Goal: Transaction & Acquisition: Book appointment/travel/reservation

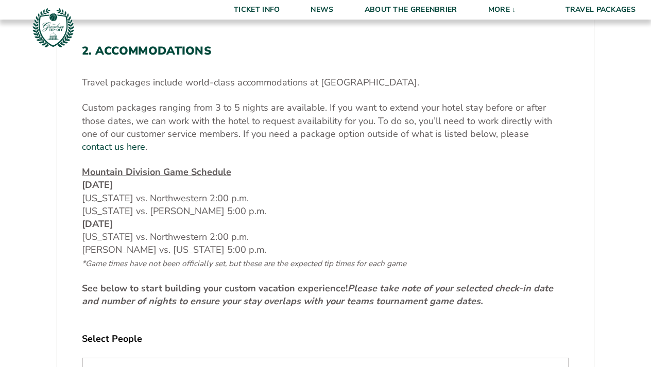
scroll to position [326, 0]
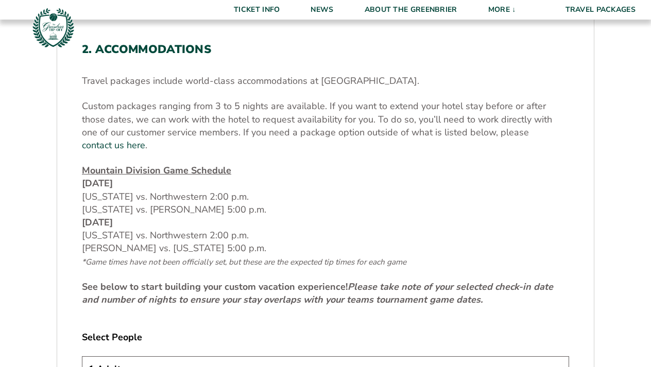
click at [237, 185] on p "Mountain Division Game Schedule [DATE] [US_STATE] vs. Northwestern 2:00 p.m. [U…" at bounding box center [326, 216] width 488 height 104
click at [182, 196] on p "Mountain Division Game Schedule [DATE] [US_STATE] vs. Northwestern 2:00 p.m. [U…" at bounding box center [326, 216] width 488 height 104
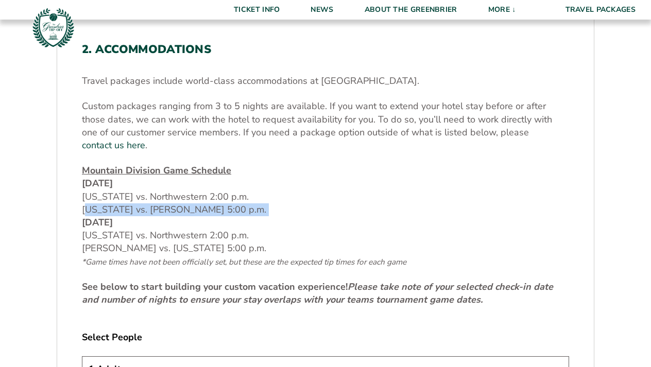
click at [182, 196] on p "Mountain Division Game Schedule [DATE] [US_STATE] vs. Northwestern 2:00 p.m. [U…" at bounding box center [326, 216] width 488 height 104
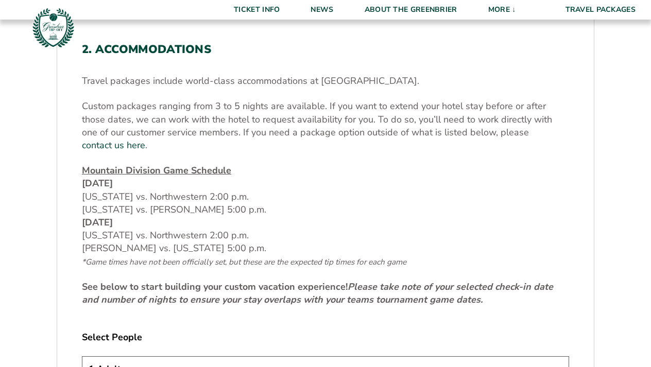
click at [207, 219] on p "Mountain Division Game Schedule [DATE] [US_STATE] vs. Northwestern 2:00 p.m. [U…" at bounding box center [326, 216] width 488 height 104
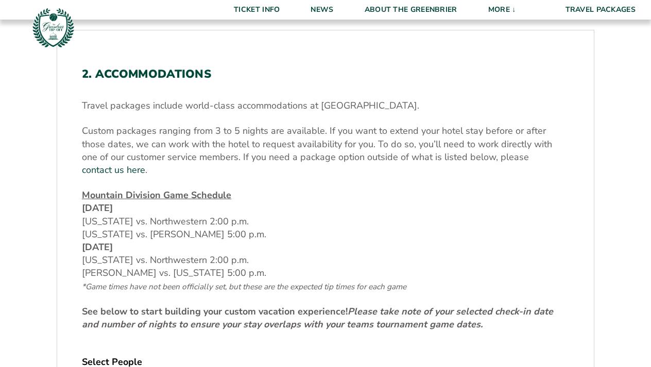
scroll to position [302, 0]
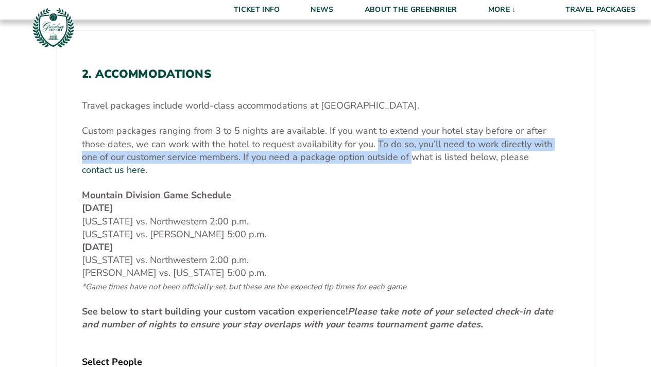
drag, startPoint x: 350, startPoint y: 143, endPoint x: 362, endPoint y: 163, distance: 23.6
click at [362, 163] on p "Custom packages ranging from 3 to 5 nights are available. If you want to extend…" at bounding box center [326, 151] width 488 height 52
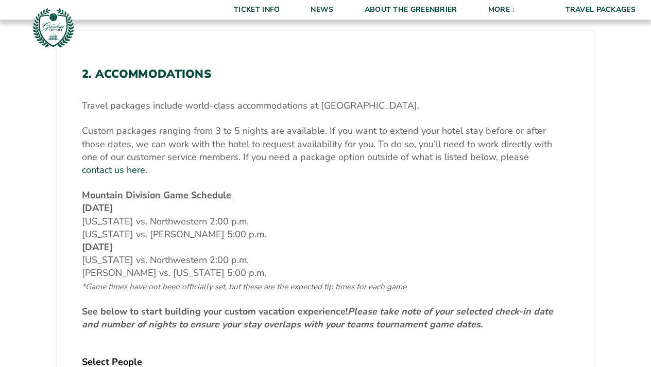
click at [168, 220] on p "Mountain Division Game Schedule [DATE] [US_STATE] vs. Northwestern 2:00 p.m. [U…" at bounding box center [326, 241] width 488 height 104
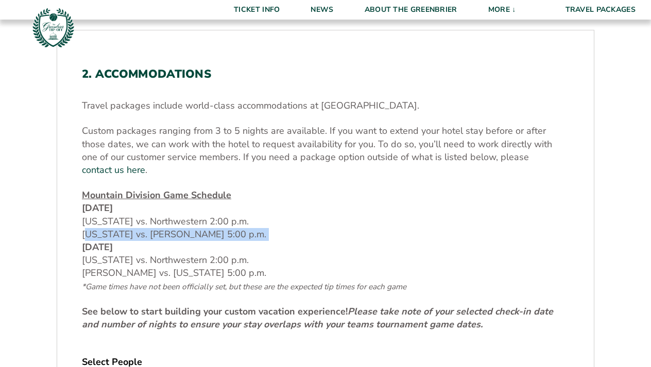
click at [168, 220] on p "Mountain Division Game Schedule [DATE] [US_STATE] vs. Northwestern 2:00 p.m. [U…" at bounding box center [326, 241] width 488 height 104
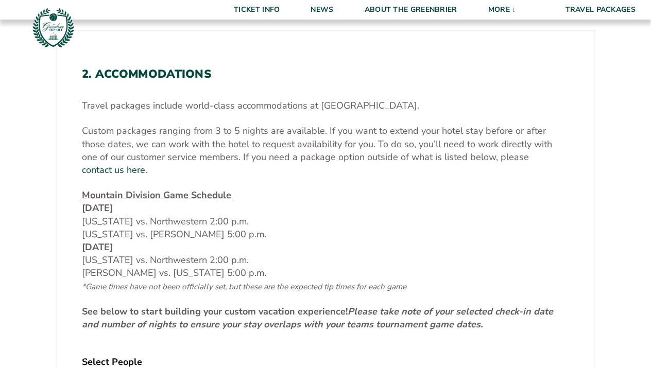
click at [197, 262] on p "Mountain Division Game Schedule [DATE] [US_STATE] vs. Northwestern 2:00 p.m. [U…" at bounding box center [326, 241] width 488 height 104
click at [203, 282] on span "*Game times have not been officially set, but these are the expected tip times …" at bounding box center [244, 287] width 325 height 10
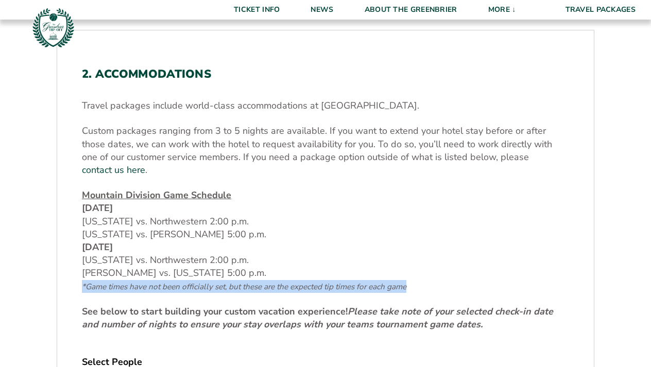
click at [203, 282] on span "*Game times have not been officially set, but these are the expected tip times …" at bounding box center [244, 287] width 325 height 10
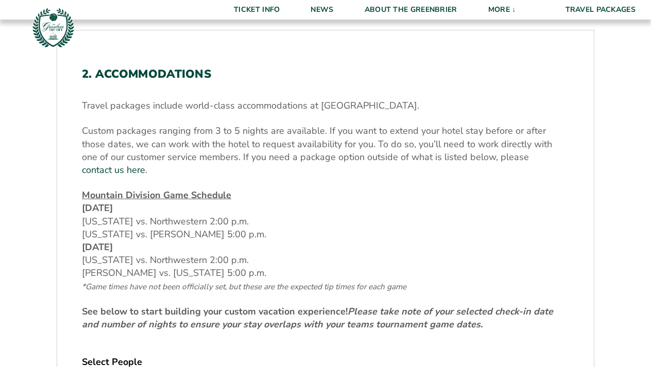
click at [187, 256] on p "Mountain Division Game Schedule [DATE] [US_STATE] vs. Northwestern 2:00 p.m. [U…" at bounding box center [326, 241] width 488 height 104
click at [182, 248] on p "Mountain Division Game Schedule [DATE] [US_STATE] vs. Northwestern 2:00 p.m. [U…" at bounding box center [326, 241] width 488 height 104
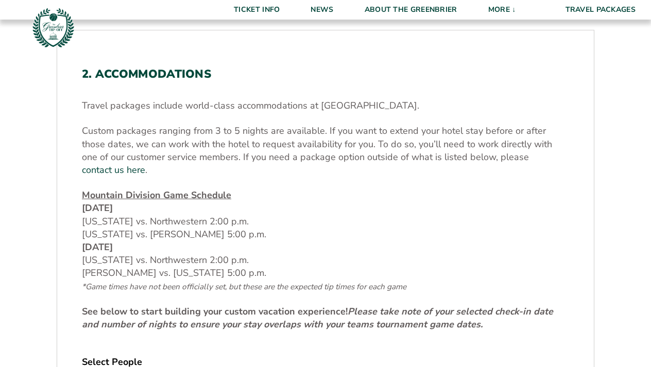
click at [182, 248] on p "Mountain Division Game Schedule [DATE] [US_STATE] vs. Northwestern 2:00 p.m. [U…" at bounding box center [326, 241] width 488 height 104
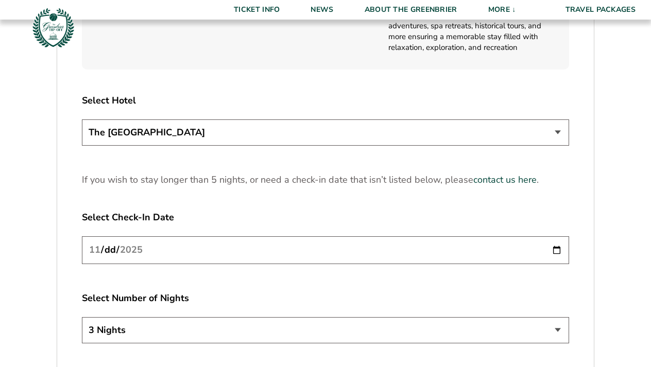
scroll to position [1228, 0]
click at [264, 95] on div "Select Hotel The [GEOGRAPHIC_DATA]" at bounding box center [326, 121] width 488 height 55
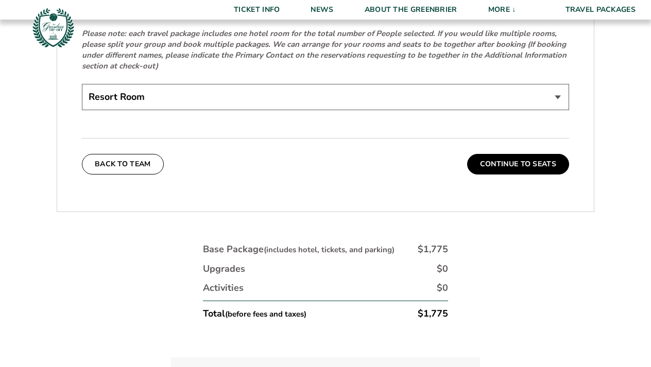
scroll to position [1642, 0]
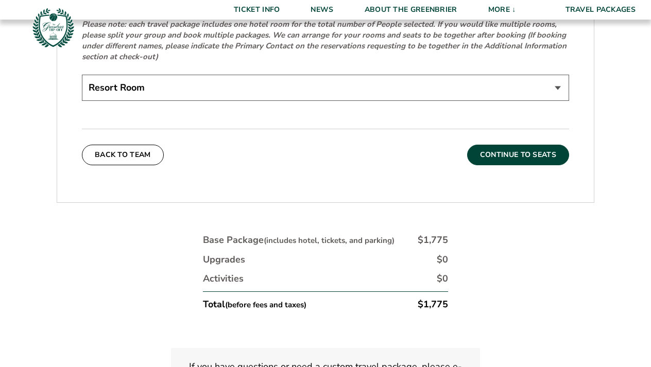
click at [497, 150] on button "Continue To Seats" at bounding box center [518, 155] width 102 height 21
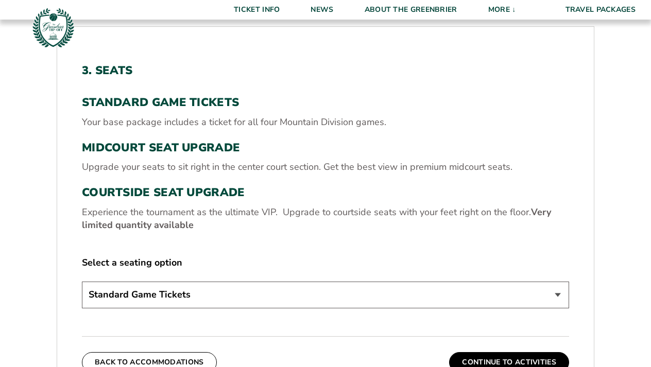
scroll to position [306, 0]
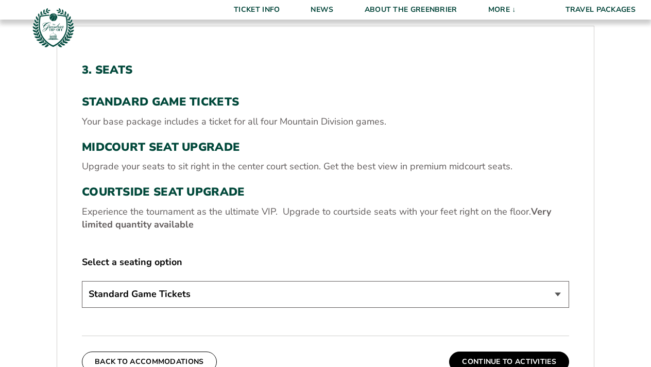
click at [207, 215] on p "Experience the tournament as the ultimate VIP. Upgrade to courtside seats with …" at bounding box center [326, 219] width 488 height 26
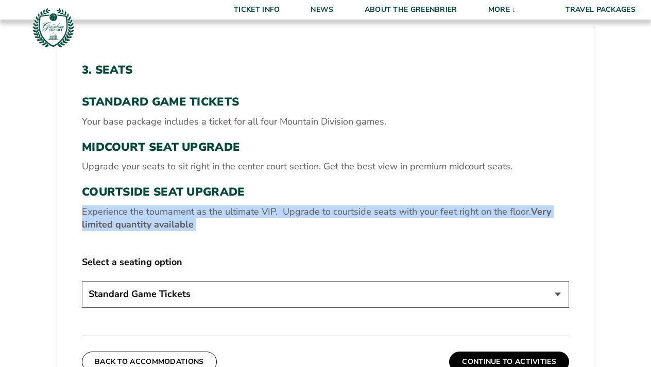
click at [207, 215] on p "Experience the tournament as the ultimate VIP. Upgrade to courtside seats with …" at bounding box center [326, 219] width 488 height 26
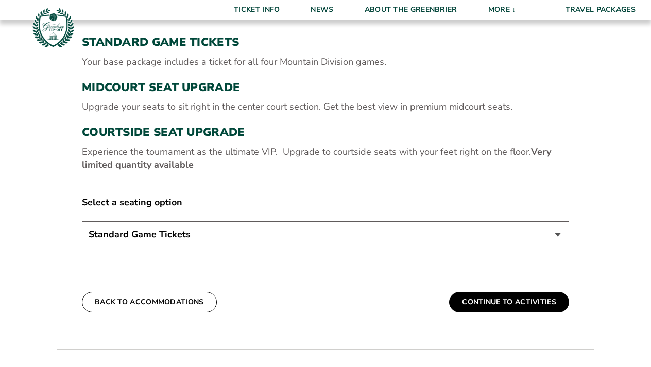
scroll to position [373, 0]
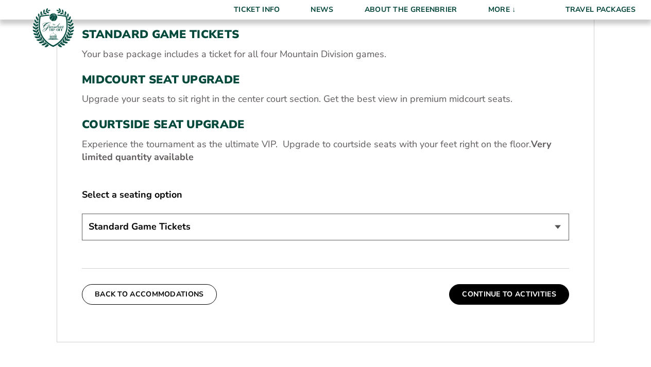
select select "Courtside Seat Upgrade"
click at [233, 250] on div "3. Seats Standard Game Tickets Your base package includes a ticket for all four…" at bounding box center [325, 150] width 537 height 359
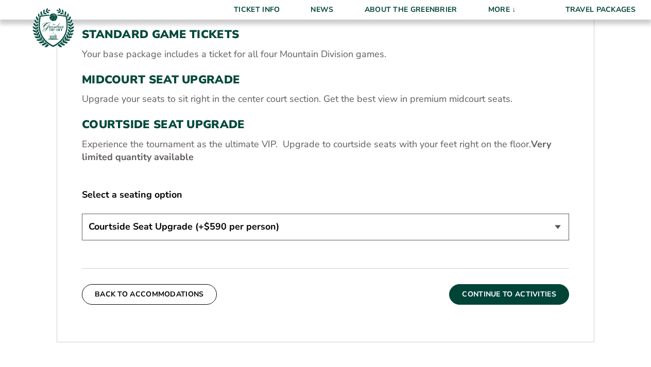
click at [469, 285] on button "Continue To Activities" at bounding box center [509, 295] width 120 height 21
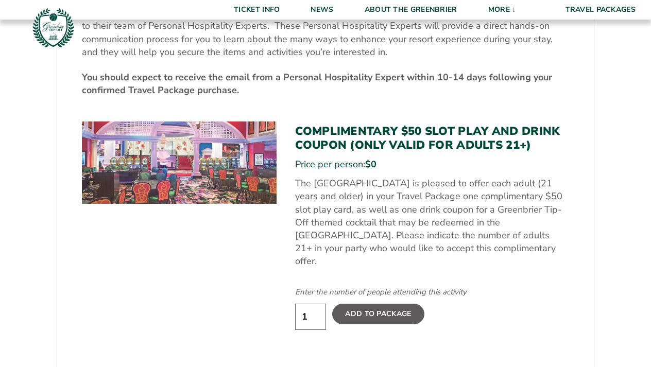
scroll to position [532, 0]
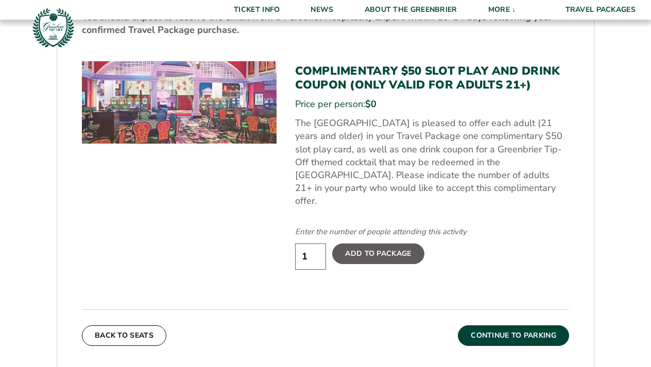
click at [493, 326] on button "Continue To Parking" at bounding box center [513, 336] width 111 height 21
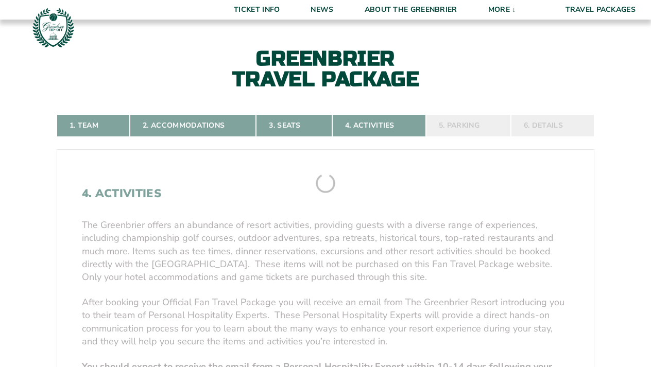
scroll to position [173, 0]
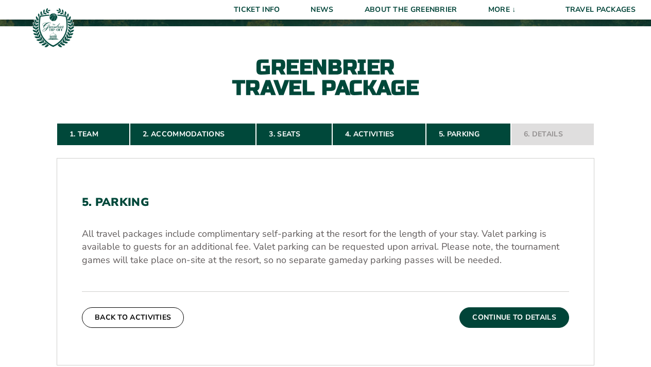
click at [503, 315] on button "Continue To Details" at bounding box center [515, 318] width 110 height 21
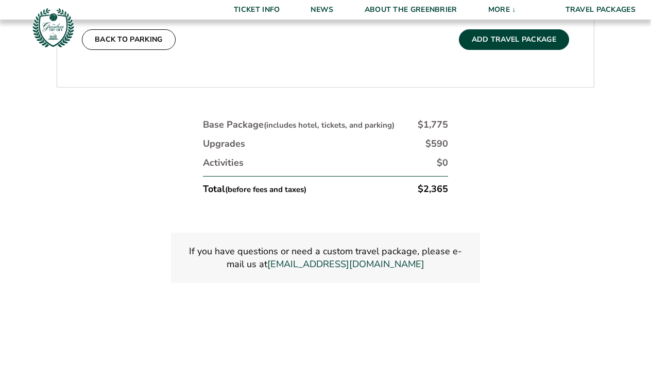
scroll to position [523, 0]
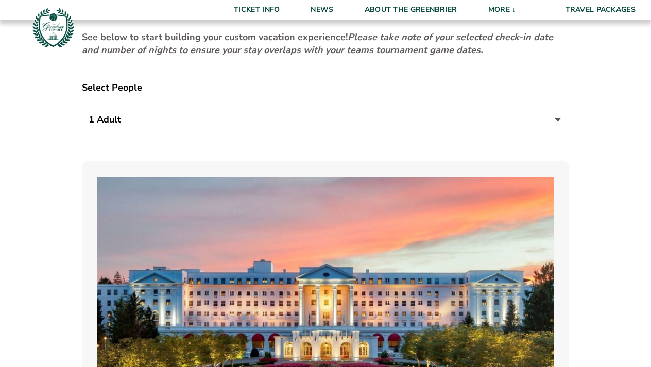
scroll to position [596, 0]
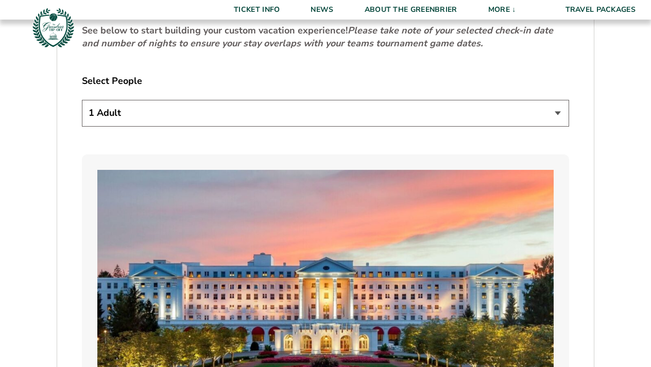
select select "2 Adults + 1 Child"
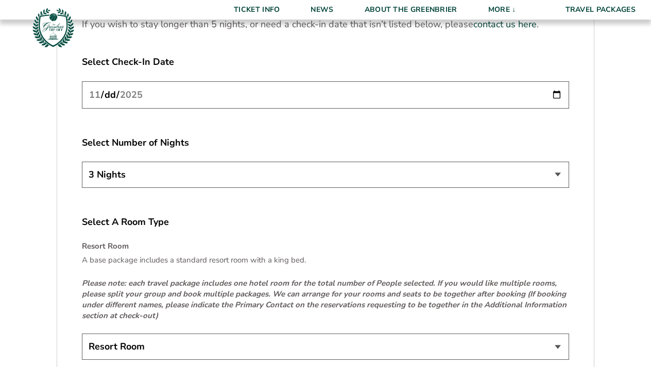
scroll to position [1362, 0]
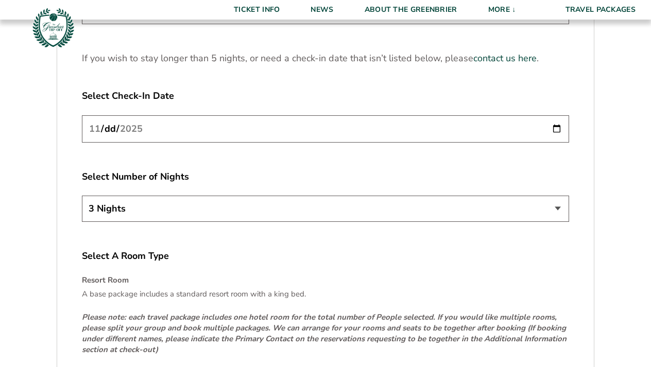
click at [326, 128] on input "[DATE]" at bounding box center [326, 128] width 488 height 27
type input "2025-11-21"
click at [218, 172] on label "Select Number of Nights" at bounding box center [326, 177] width 488 height 13
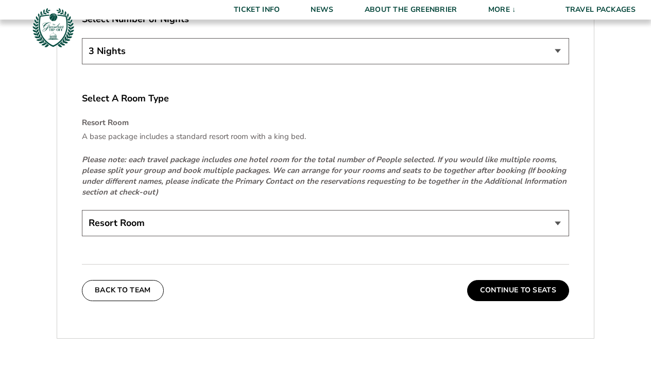
scroll to position [1549, 0]
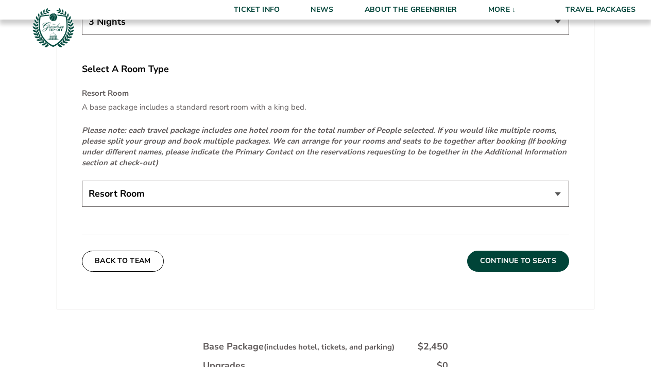
click at [498, 258] on button "Continue To Seats" at bounding box center [518, 261] width 102 height 21
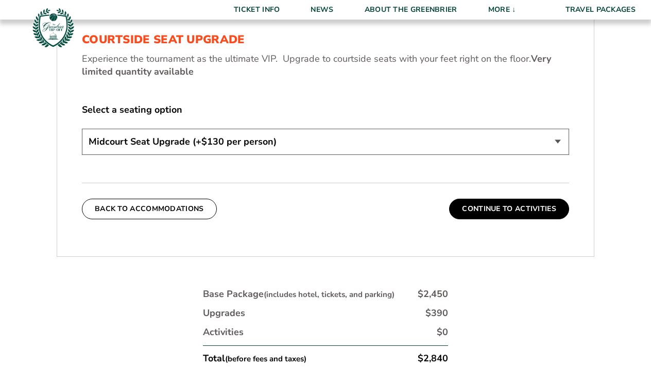
scroll to position [500, 0]
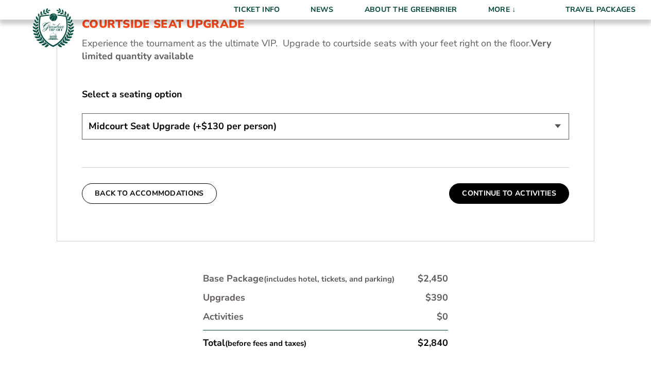
click at [420, 227] on div "3. Seats Standard Game Tickets Your base package includes a ticket to each Virg…" at bounding box center [325, 36] width 537 height 385
click at [392, 196] on div "Back To Accommodations Continue To Activities" at bounding box center [326, 186] width 488 height 37
click at [395, 108] on div "Select a seating option Standard Game Tickets Midcourt Seat Upgrade (+$130 per …" at bounding box center [326, 115] width 488 height 55
select select "Standard Game Tickets"
click at [402, 193] on div "Back To Accommodations Continue To Activities" at bounding box center [326, 186] width 488 height 37
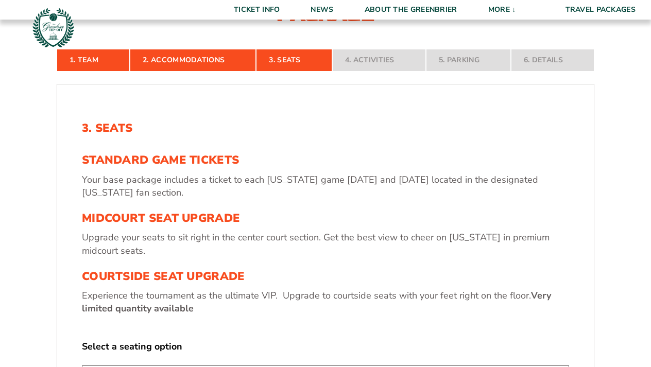
scroll to position [246, 0]
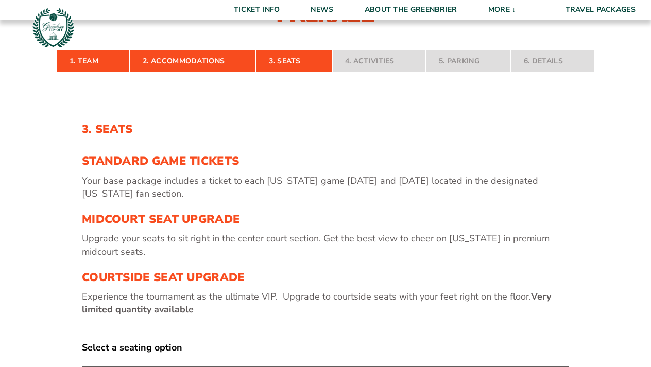
click at [385, 177] on p "Your base package includes a ticket to each Virginia game on Friday and Sunday …" at bounding box center [326, 188] width 488 height 26
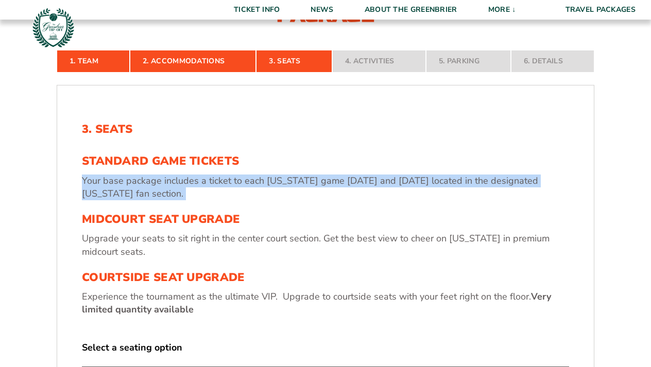
click at [385, 177] on p "Your base package includes a ticket to each Virginia game on Friday and Sunday …" at bounding box center [326, 188] width 488 height 26
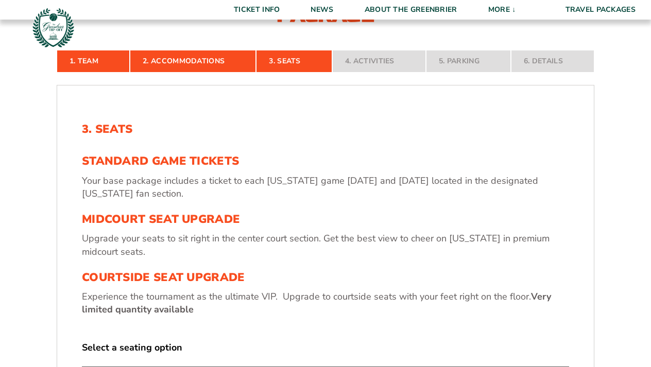
click at [385, 177] on p "Your base package includes a ticket to each Virginia game on Friday and Sunday …" at bounding box center [326, 188] width 488 height 26
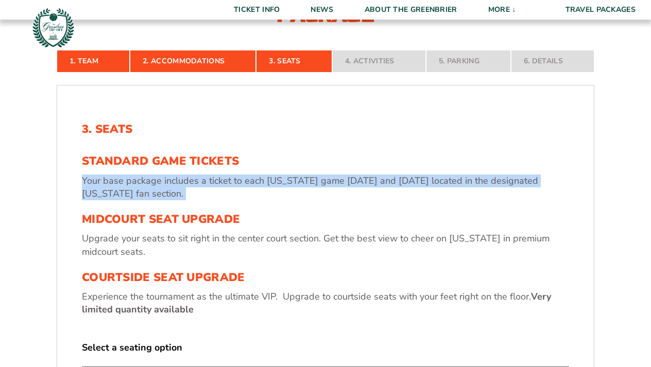
click at [385, 177] on p "Your base package includes a ticket to each Virginia game on Friday and Sunday …" at bounding box center [326, 188] width 488 height 26
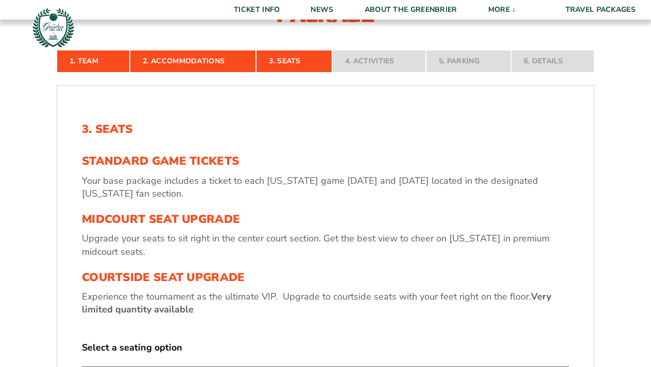
click at [386, 178] on p "Your base package includes a ticket to each Virginia game on Friday and Sunday …" at bounding box center [326, 188] width 488 height 26
click at [386, 240] on p "Upgrade your seats to sit right in the center court section. Get the best view …" at bounding box center [326, 245] width 488 height 26
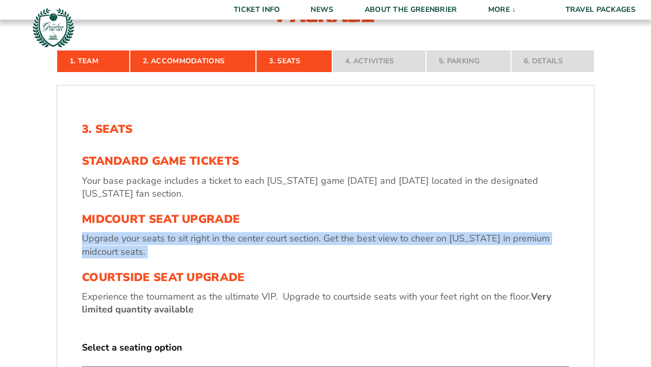
click at [386, 240] on p "Upgrade your seats to sit right in the center court section. Get the best view …" at bounding box center [326, 245] width 488 height 26
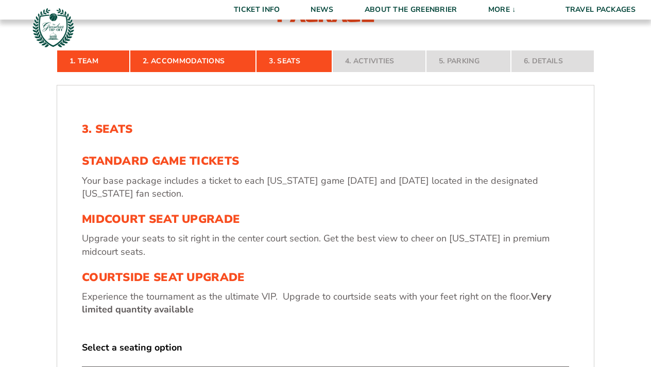
click at [386, 241] on p "Upgrade your seats to sit right in the center court section. Get the best view …" at bounding box center [326, 245] width 488 height 26
click at [539, 295] on strong "Very limited quantity available" at bounding box center [317, 303] width 470 height 25
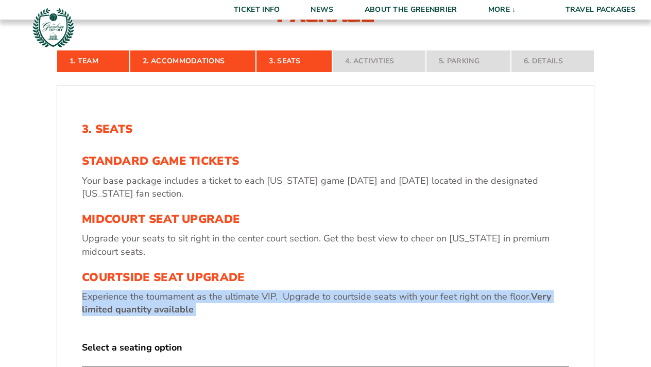
click at [539, 295] on strong "Very limited quantity available" at bounding box center [317, 303] width 470 height 25
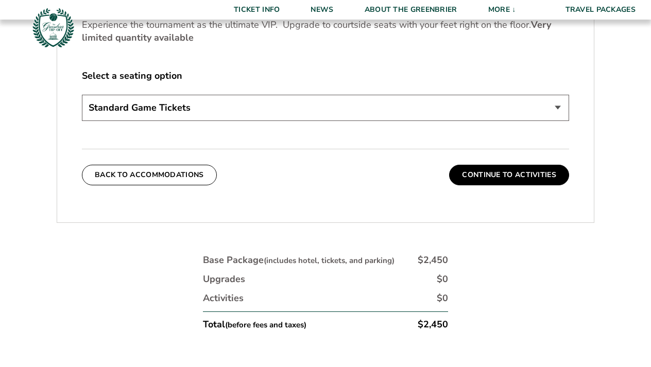
scroll to position [519, 0]
click at [496, 166] on button "Continue To Activities" at bounding box center [509, 174] width 120 height 21
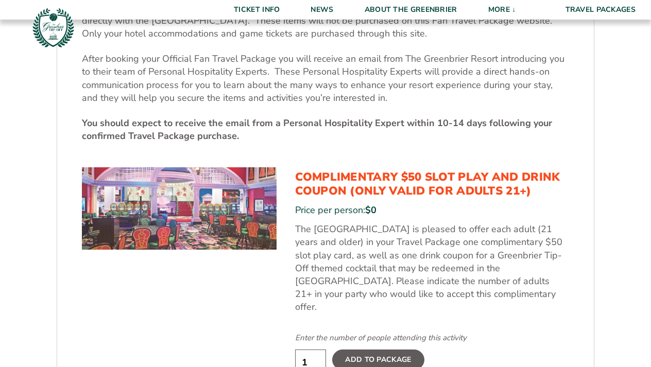
scroll to position [377, 0]
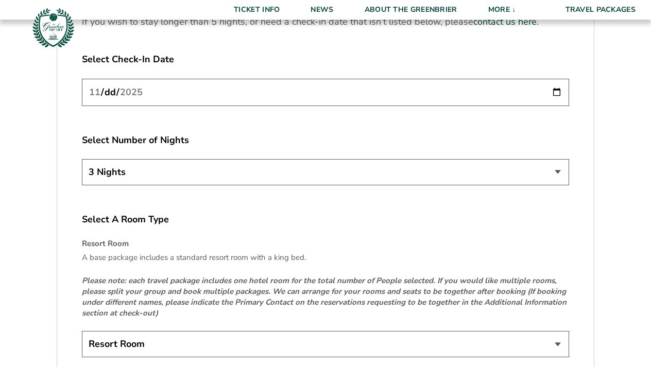
scroll to position [1398, 0]
click at [311, 96] on input "[DATE]" at bounding box center [326, 92] width 488 height 27
type input "2025-11-21"
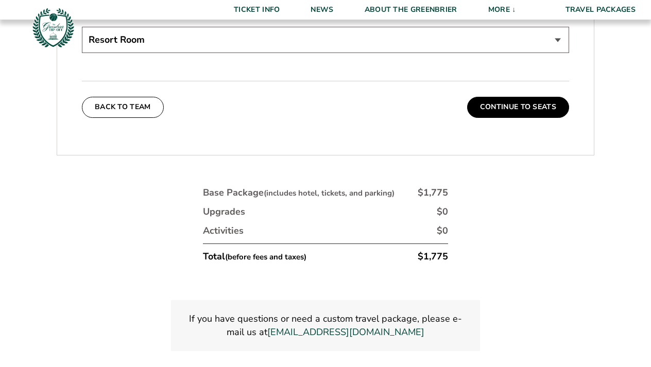
scroll to position [1727, 0]
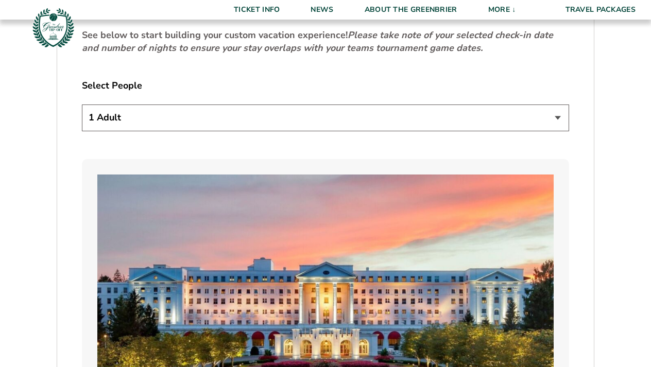
scroll to position [653, 0]
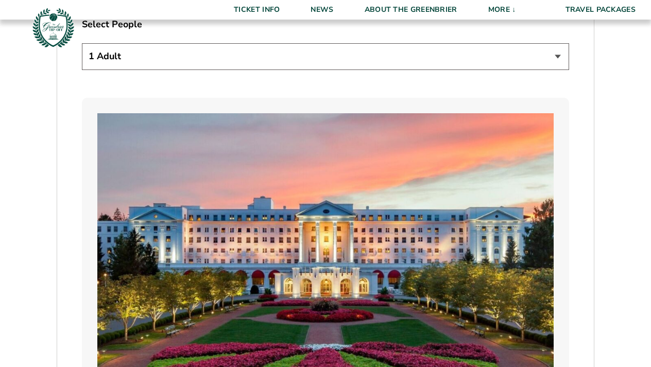
select select "2 Adults + 1 Child"
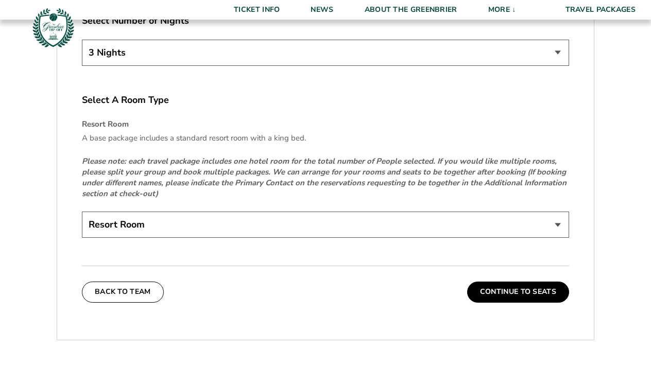
scroll to position [1524, 0]
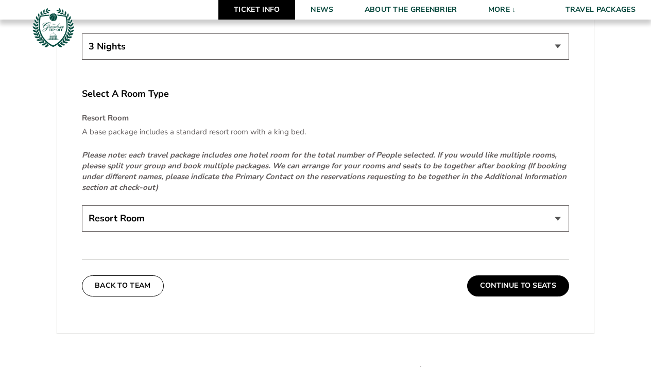
click at [271, 0] on link "Ticket Info" at bounding box center [257, 10] width 77 height 20
